Goal: Ask a question

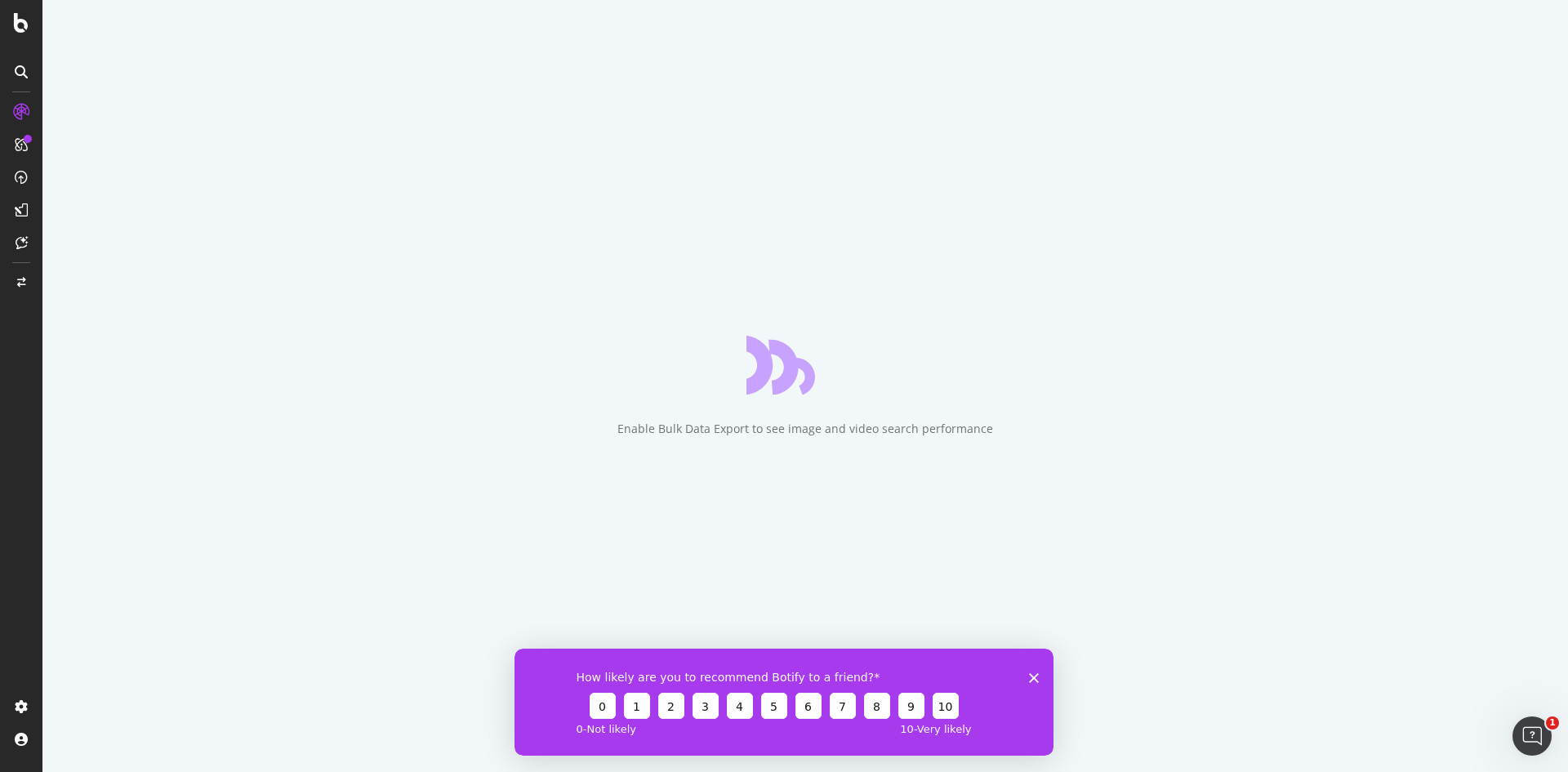
click at [1038, 676] on icon "Close survey" at bounding box center [1034, 676] width 9 height 9
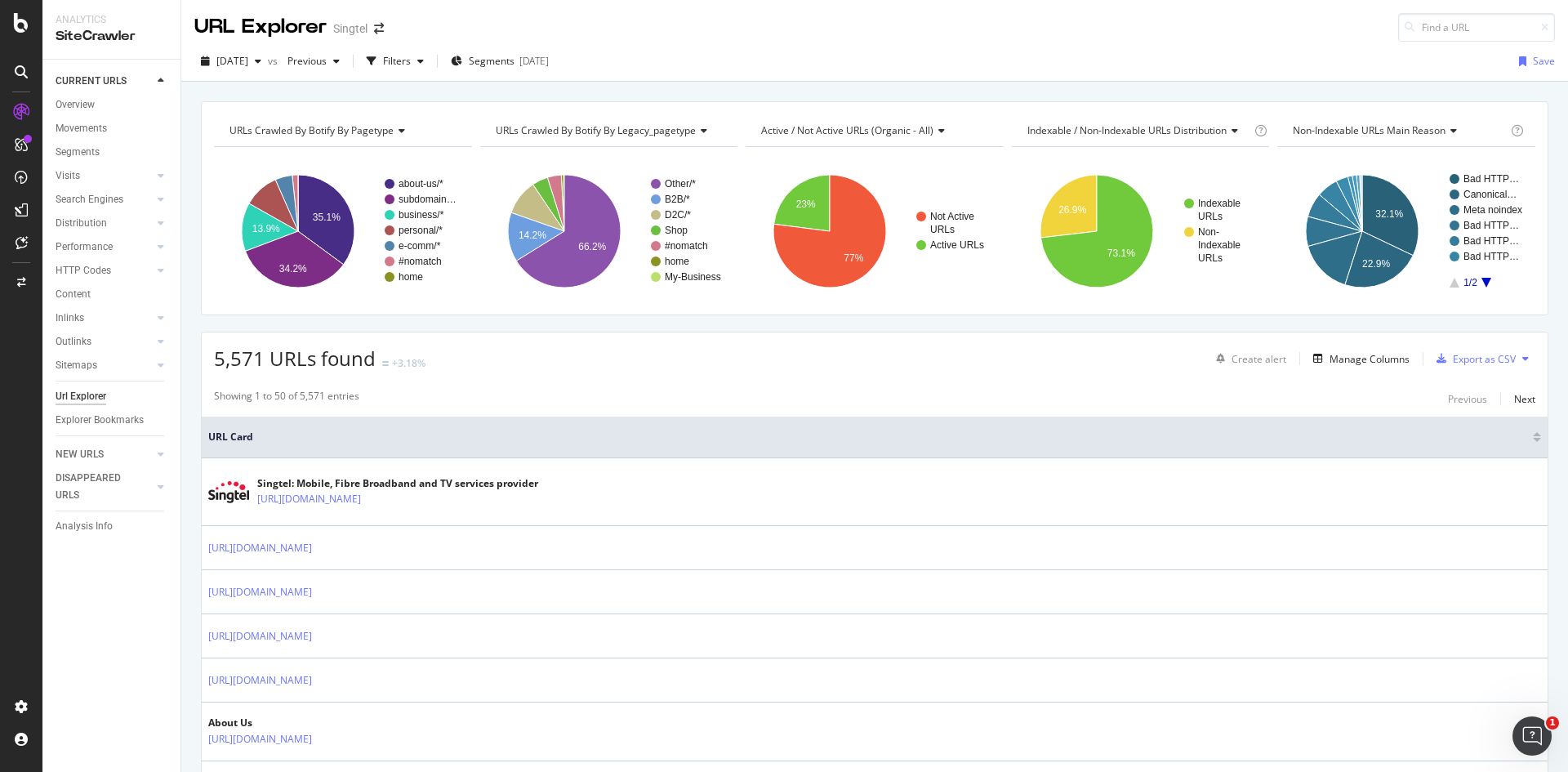
click at [532, 96] on div "URLs Crawled By Botify By pagetype Chart (by Value) Table Expand Export as CSV …" at bounding box center [874, 102] width 1387 height 40
click at [21, 249] on div at bounding box center [21, 242] width 26 height 26
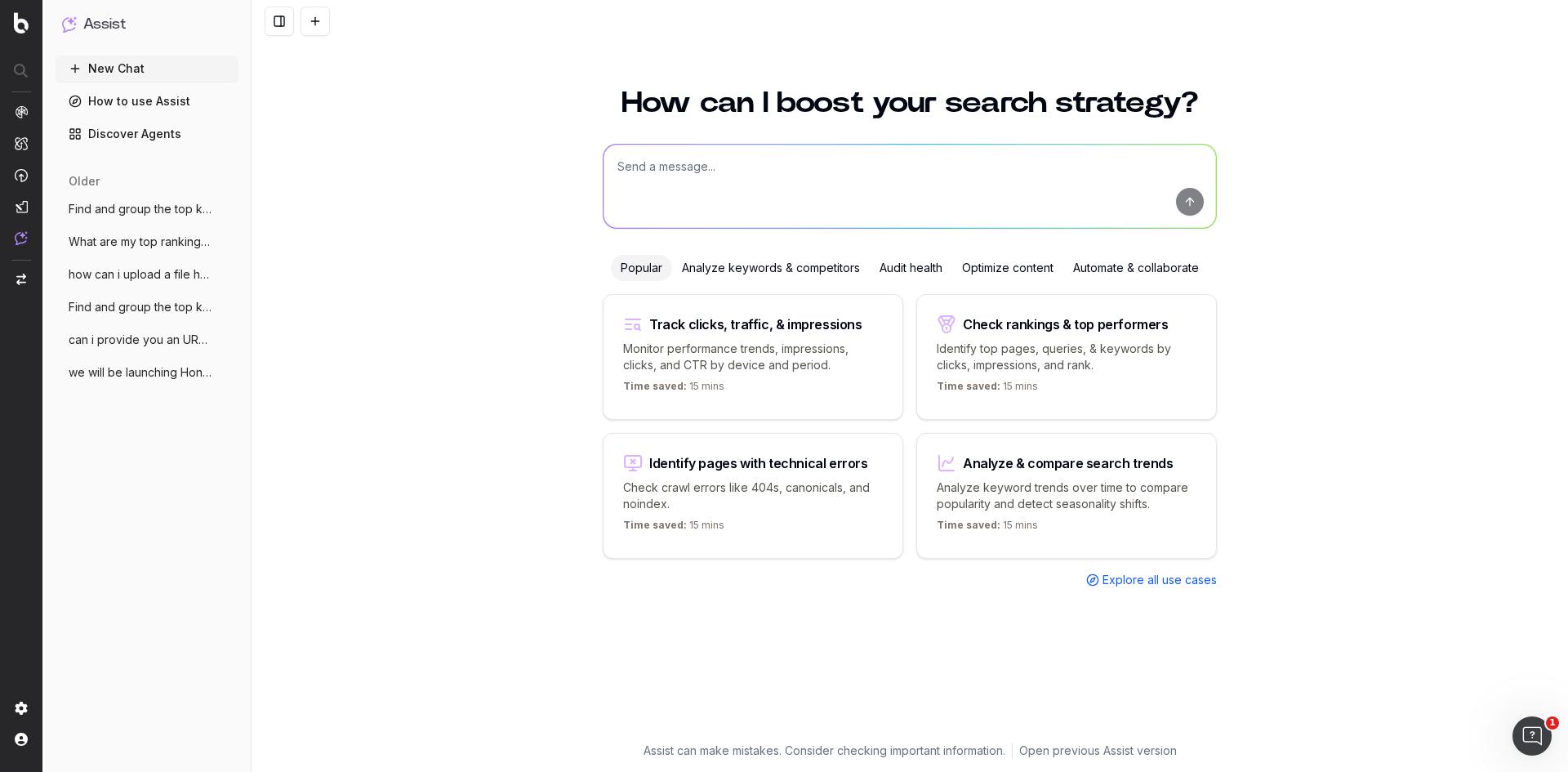
click at [1078, 201] on textarea at bounding box center [910, 186] width 613 height 84
